Goal: Task Accomplishment & Management: Manage account settings

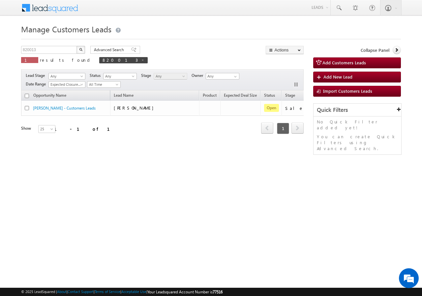
click at [49, 45] on div "Manage Customers Leads 820013 X 1 results found 820013 Advanced Search Advanced…" at bounding box center [211, 104] width 380 height 165
click at [51, 49] on input "820013" at bounding box center [49, 50] width 56 height 8
paste input "19867"
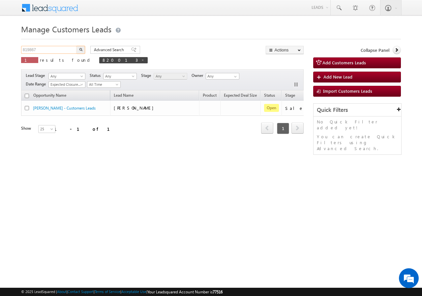
type input "819867"
click at [80, 49] on img "button" at bounding box center [80, 49] width 3 height 3
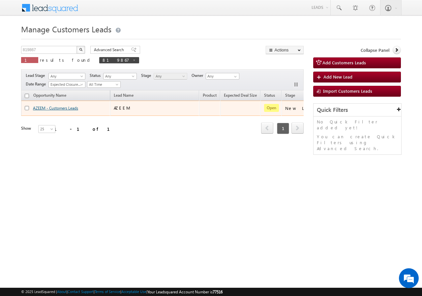
click at [46, 108] on link "AZEEM - Customers Leads" at bounding box center [55, 108] width 45 height 5
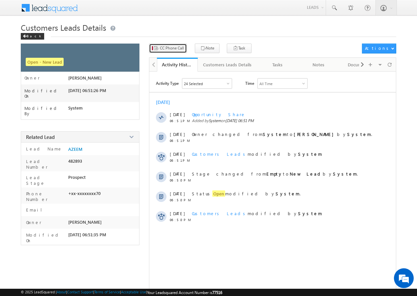
click at [167, 50] on span "CC Phone Call" at bounding box center [172, 48] width 24 height 6
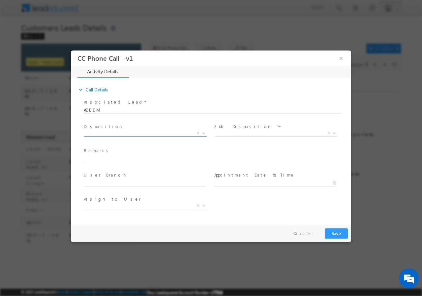
click at [124, 130] on span "X" at bounding box center [145, 133] width 123 height 7
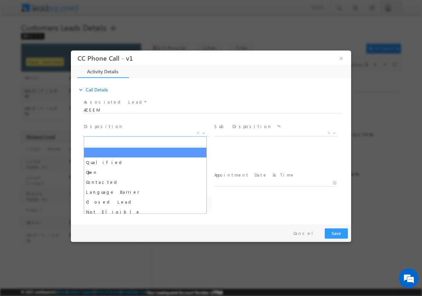
select select "[EMAIL_ADDRESS][DOMAIN_NAME]"
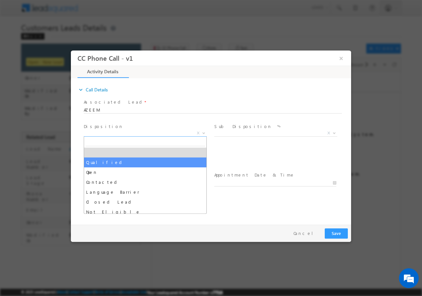
select select "Qualified"
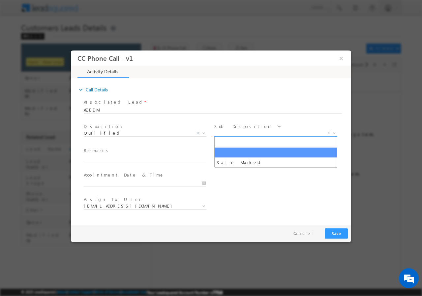
click at [234, 134] on span "X" at bounding box center [275, 133] width 123 height 7
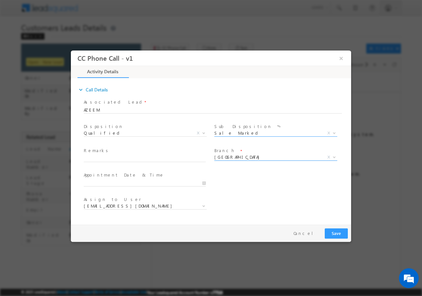
select select "Sale Marked"
click at [112, 160] on input "text" at bounding box center [145, 158] width 122 height 7
paste input "819867//VB_Interested//[PERSON_NAME]//9761816470//LAP// PV-1CR// LOAN REQ-20L//…"
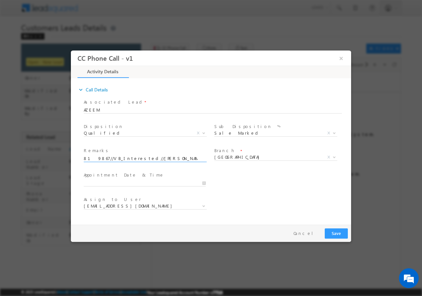
scroll to position [0, 216]
type input "819867//VB_Interested//[PERSON_NAME]//9761816470//LAP// PV-1CR// LOAN REQ-20L//…"
click at [203, 181] on input "[DATE] 12:59 PM" at bounding box center [145, 182] width 122 height 7
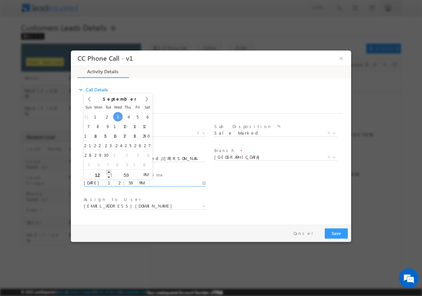
type input "[DATE] 1:59 PM"
type input "01"
click at [108, 170] on span at bounding box center [109, 171] width 5 height 5
type input "[DATE] 2:59 PM"
type input "02"
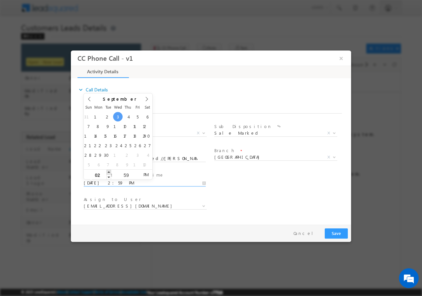
click at [108, 170] on span at bounding box center [109, 171] width 5 height 5
type input "[DATE] 3:59 PM"
type input "03"
click at [108, 170] on span at bounding box center [109, 171] width 5 height 5
click at [125, 172] on input "59" at bounding box center [125, 174] width 27 height 4
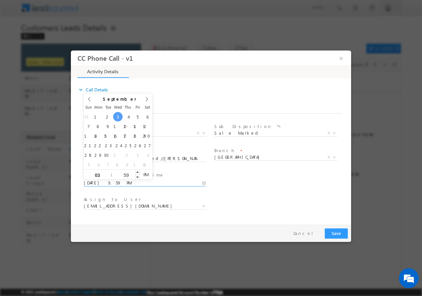
click at [125, 172] on input "59" at bounding box center [125, 174] width 27 height 4
type input "00"
type input "[DATE] 3:00 PM"
click at [290, 185] on div "User Branch * Appointment Date & Time * [DATE] 3:00 PM" at bounding box center [216, 182] width 269 height 24
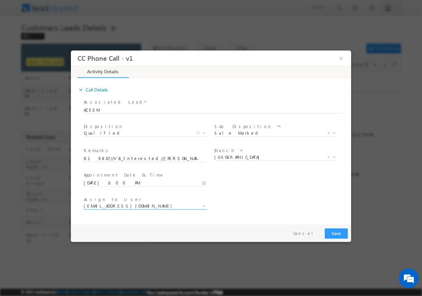
click at [154, 207] on span "[EMAIL_ADDRESS][DOMAIN_NAME]" at bounding box center [137, 205] width 107 height 6
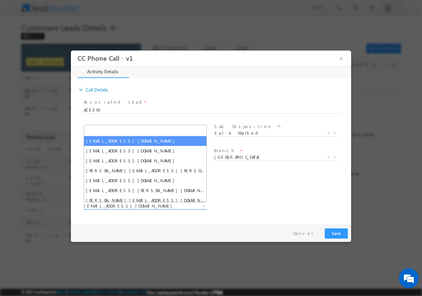
type input "[PERSON_NAME][EMAIL_ADDRESS][DOMAIN_NAME]"
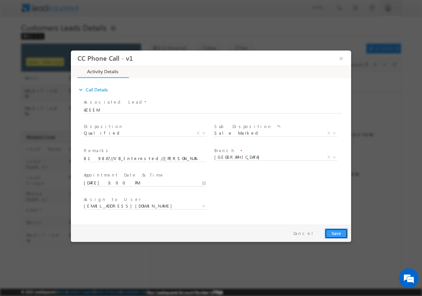
click at [334, 232] on button "Save" at bounding box center [336, 233] width 23 height 10
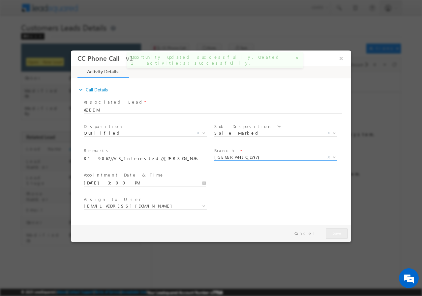
click at [268, 158] on span "[GEOGRAPHIC_DATA]" at bounding box center [267, 157] width 107 height 6
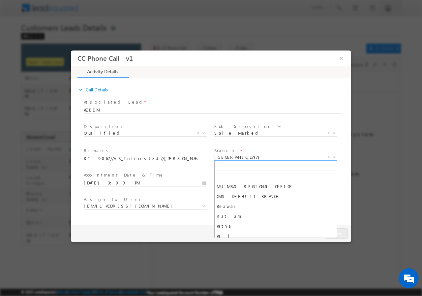
scroll to position [425, 0]
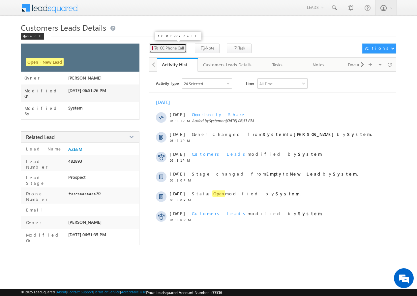
click at [171, 49] on span "CC Phone Call" at bounding box center [172, 48] width 24 height 6
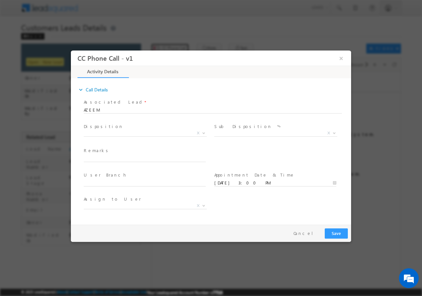
scroll to position [0, 0]
select select "[EMAIL_ADDRESS][DOMAIN_NAME]"
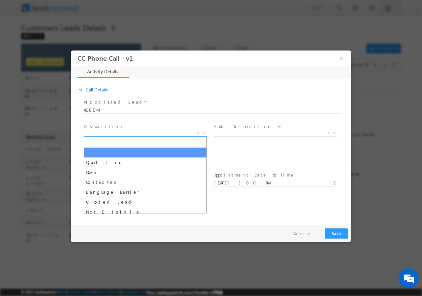
click at [121, 132] on span "X" at bounding box center [145, 133] width 123 height 7
click at [114, 132] on span "X" at bounding box center [145, 133] width 123 height 7
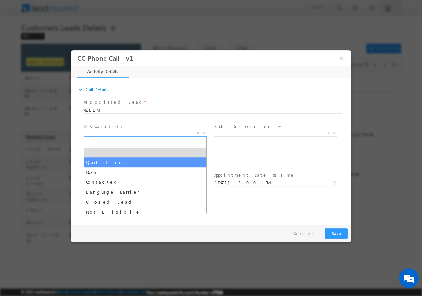
select select "Qualified"
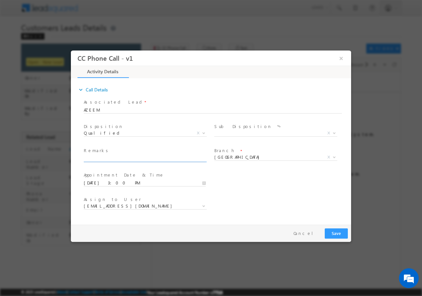
click at [107, 158] on input "text" at bounding box center [145, 158] width 122 height 7
click at [119, 207] on span "[EMAIL_ADDRESS][DOMAIN_NAME]" at bounding box center [137, 205] width 107 height 6
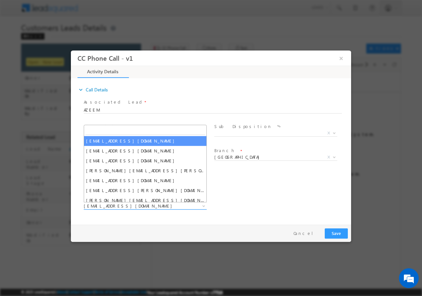
type input "[PERSON_NAME][EMAIL_ADDRESS][DOMAIN_NAME]"
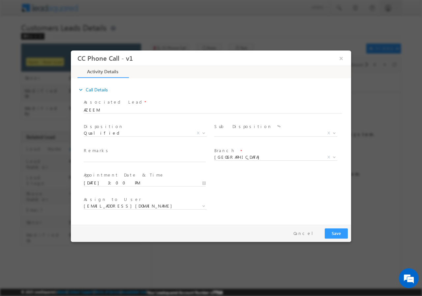
click at [234, 181] on div "User Branch * Appointment Date & Time * [DATE] 3:00 PM" at bounding box center [216, 182] width 269 height 24
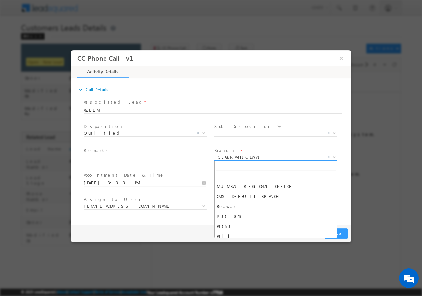
click at [237, 155] on span "[GEOGRAPHIC_DATA]" at bounding box center [267, 157] width 107 height 6
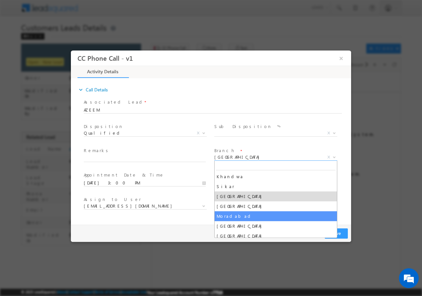
select select "Moradabad"
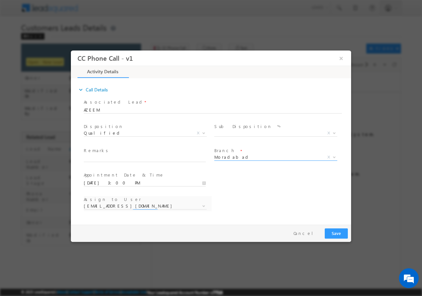
select select "[EMAIL_ADDRESS][DOMAIN_NAME]"
click at [154, 208] on span "[EMAIL_ADDRESS][DOMAIN_NAME]" at bounding box center [145, 205] width 123 height 7
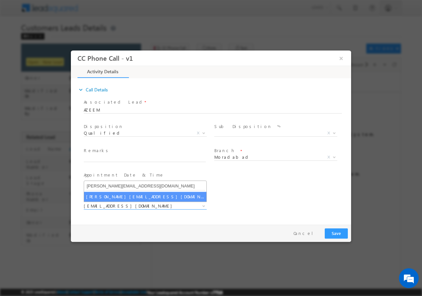
type input "[PERSON_NAME][EMAIL_ADDRESS][DOMAIN_NAME]"
select select "[PERSON_NAME][EMAIL_ADDRESS][DOMAIN_NAME]"
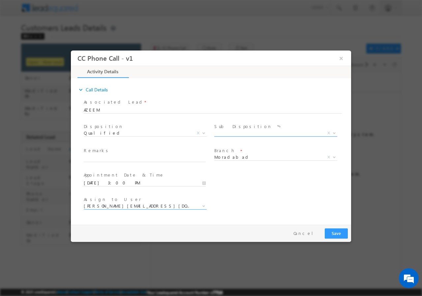
click at [226, 134] on span "X" at bounding box center [275, 133] width 123 height 7
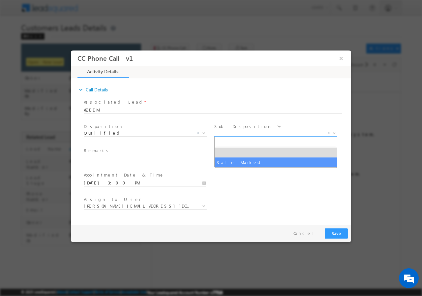
select select "Sale Marked"
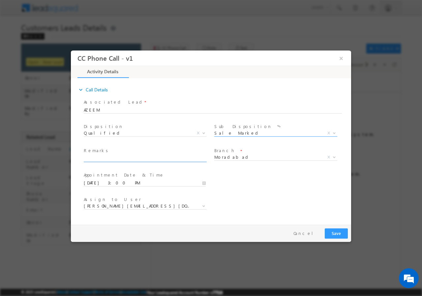
click at [120, 158] on input "text" at bounding box center [145, 158] width 122 height 7
paste input "819867//VB_Interested//[PERSON_NAME]//9761816470//LAP// PV-1CR// LOAN REQ-20L//…"
type input "819867//VB_Interested//[PERSON_NAME]//9761816470//LAP// PV-1CR// LOAN REQ-20L//…"
click at [333, 233] on button "Save" at bounding box center [336, 233] width 23 height 10
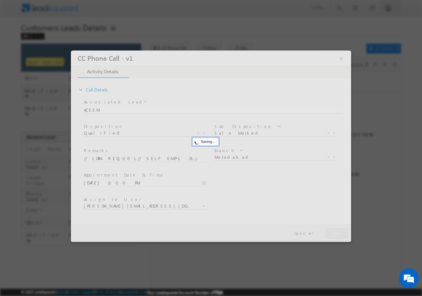
click at [333, 233] on div at bounding box center [211, 145] width 280 height 191
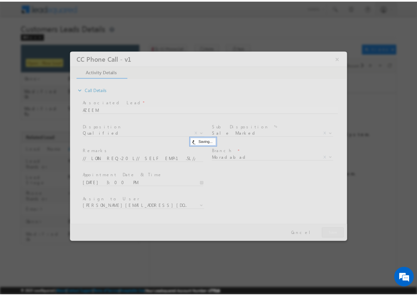
scroll to position [0, 0]
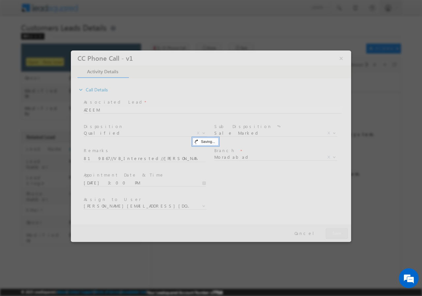
click at [333, 233] on div at bounding box center [211, 145] width 280 height 191
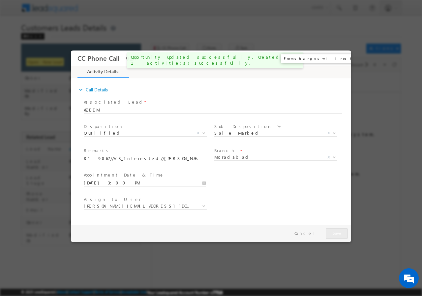
click at [341, 57] on button "×" at bounding box center [341, 58] width 11 height 12
